Goal: Book appointment/travel/reservation

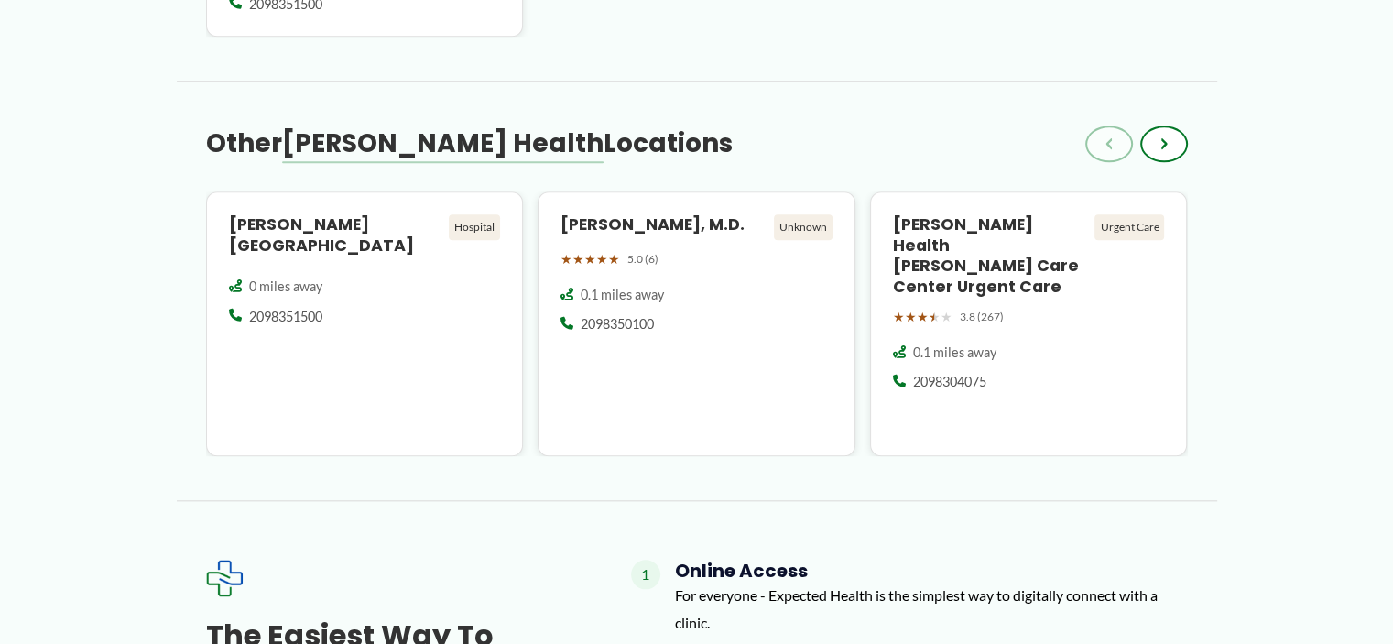
scroll to position [1828, 0]
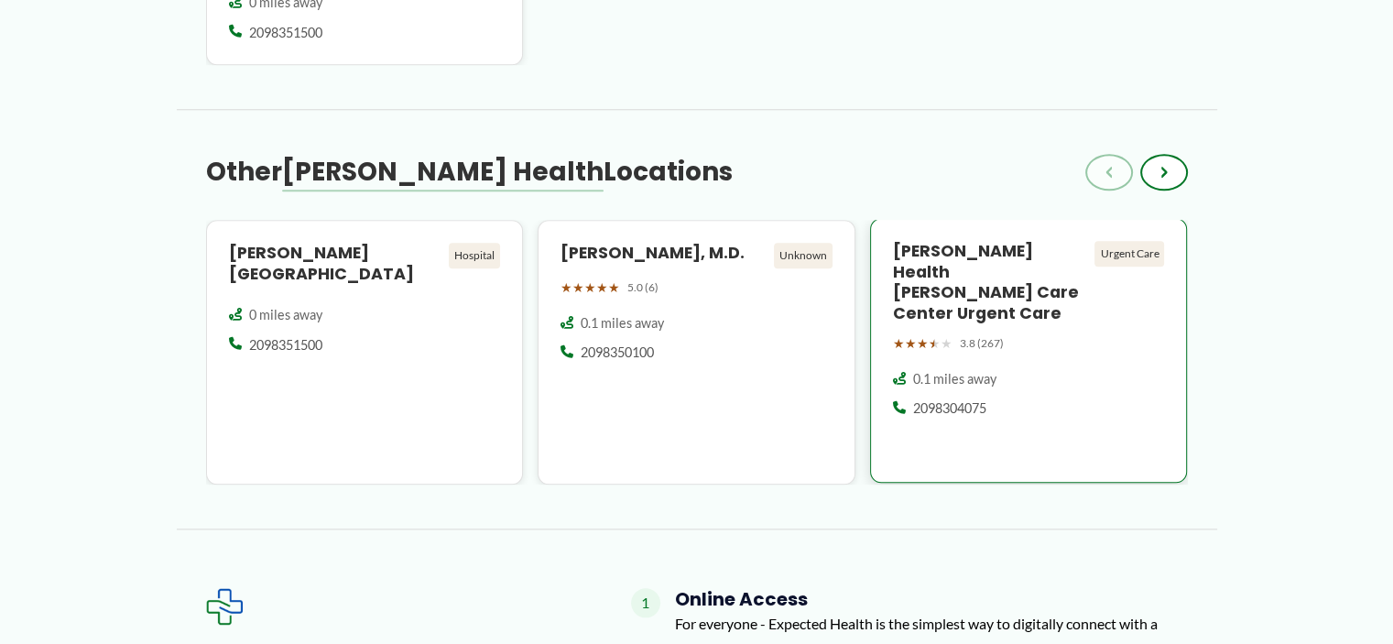
click at [960, 252] on h4 "[PERSON_NAME] Health [PERSON_NAME] Care Center Urgent Care" at bounding box center [990, 282] width 195 height 83
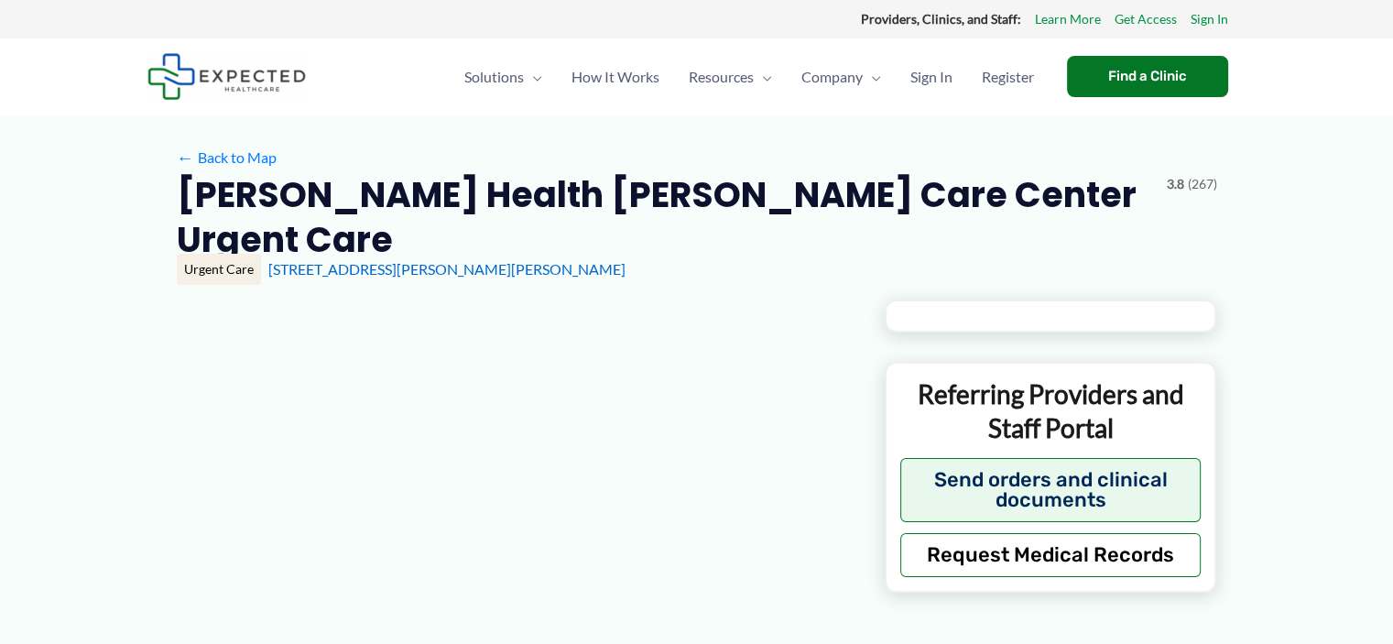
type input "**********"
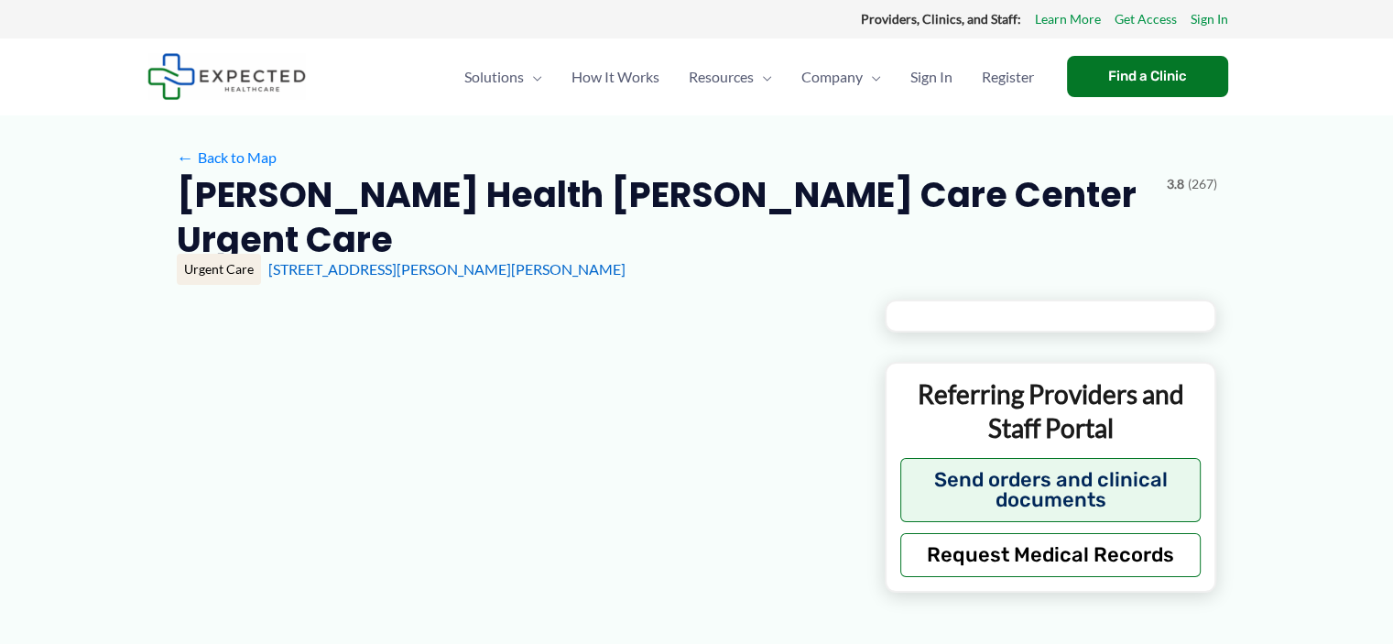
type input "**********"
